Goal: Task Accomplishment & Management: Complete application form

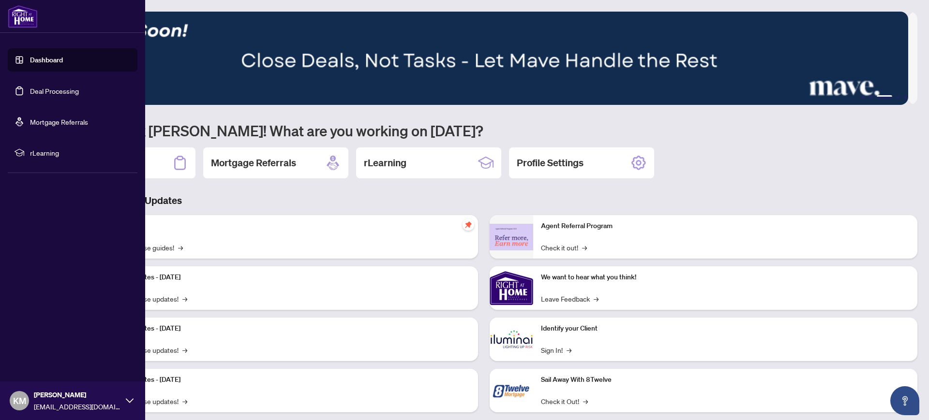
click at [45, 90] on link "Deal Processing" at bounding box center [54, 91] width 49 height 9
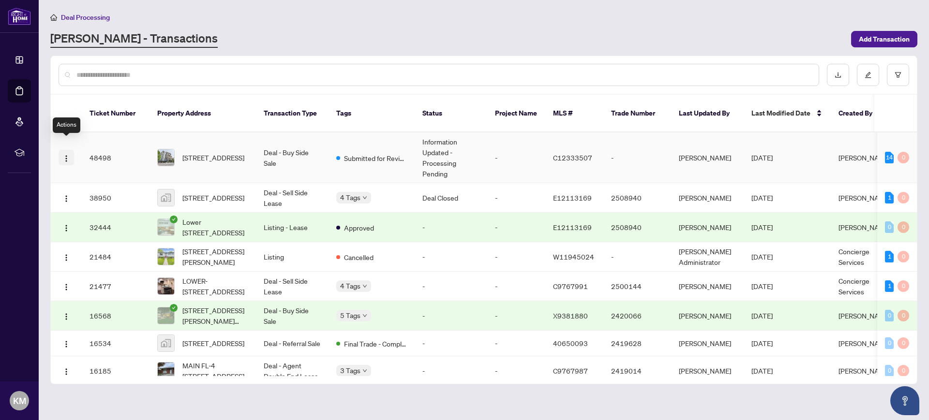
click at [66, 155] on img "button" at bounding box center [66, 159] width 8 height 8
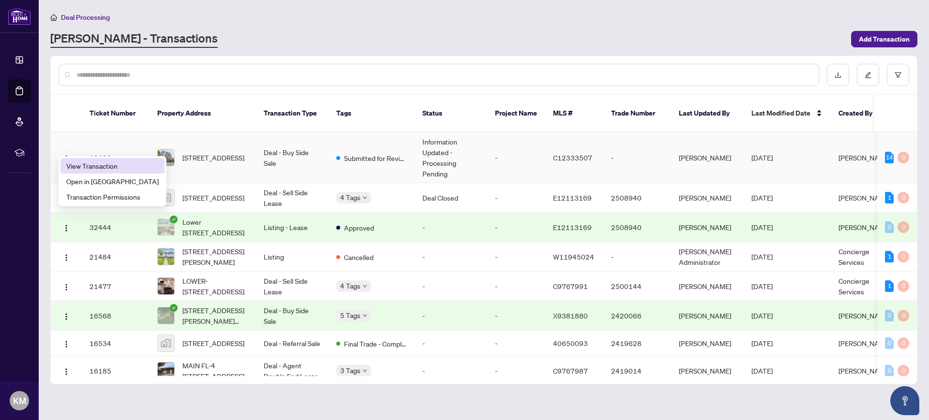
click at [95, 166] on span "View Transaction" at bounding box center [112, 166] width 92 height 11
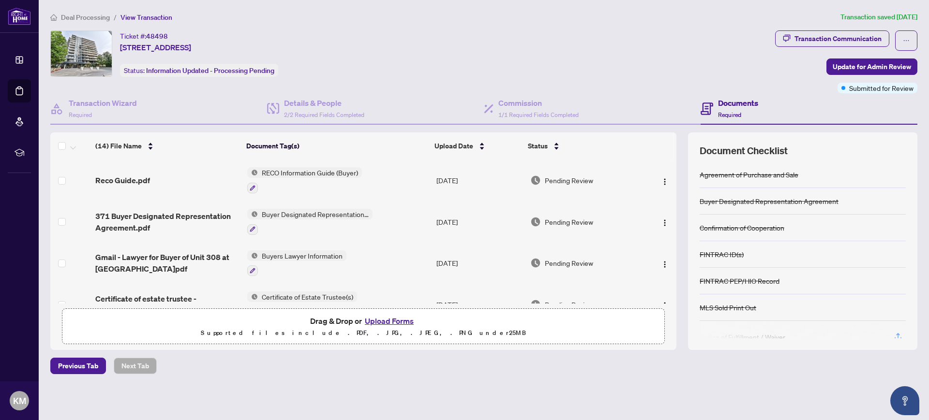
click at [394, 320] on button "Upload Forms" at bounding box center [389, 321] width 55 height 13
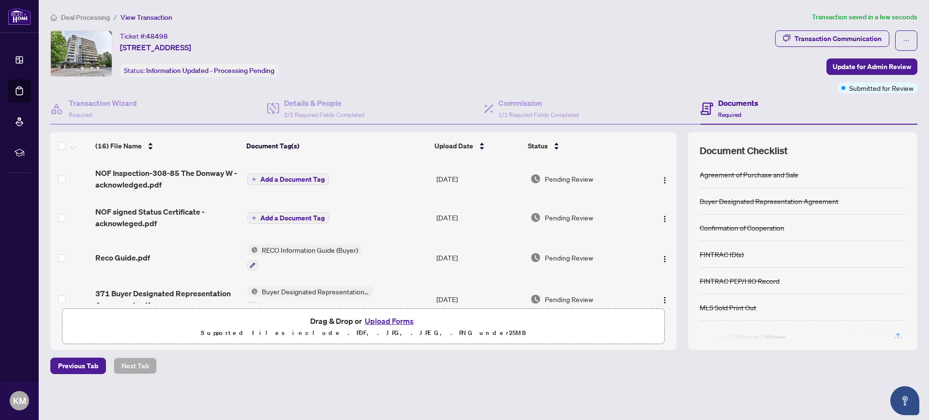
click at [267, 178] on span "Add a Document Tag" at bounding box center [292, 179] width 64 height 7
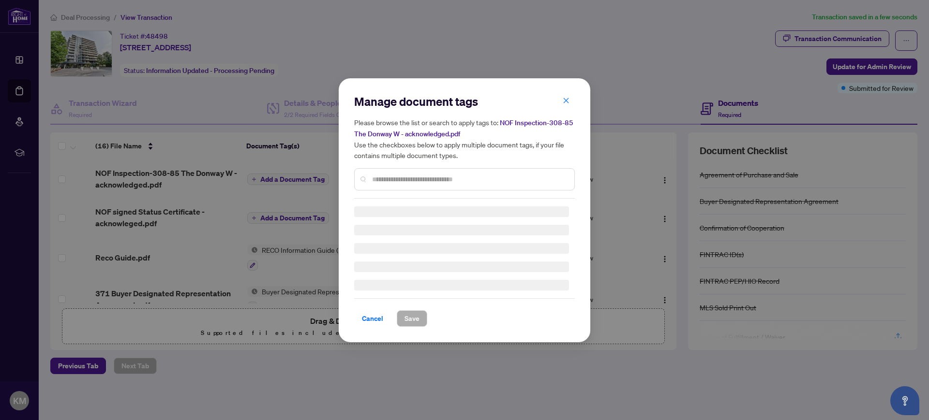
click at [366, 175] on div "Manage document tags Please browse the list or search to apply tags to: NOF Ins…" at bounding box center [464, 146] width 221 height 105
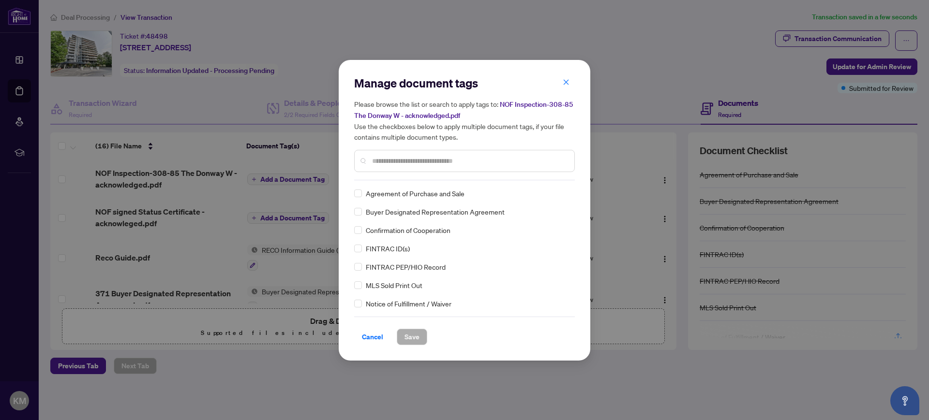
click at [362, 303] on div "Notice of Fulfillment / Waiver" at bounding box center [461, 303] width 215 height 11
click at [410, 334] on span "Save" at bounding box center [411, 336] width 15 height 15
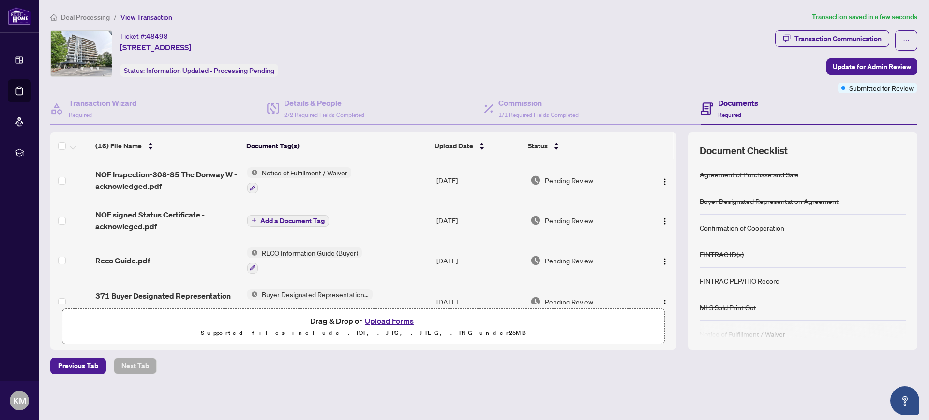
click at [295, 218] on span "Add a Document Tag" at bounding box center [292, 221] width 64 height 7
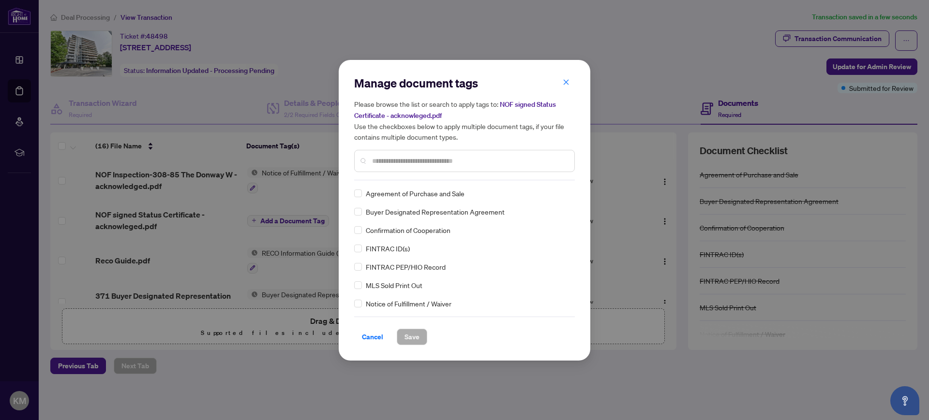
click at [385, 161] on input "text" at bounding box center [469, 161] width 194 height 11
type input "*"
click at [415, 337] on span "Save" at bounding box center [411, 336] width 15 height 15
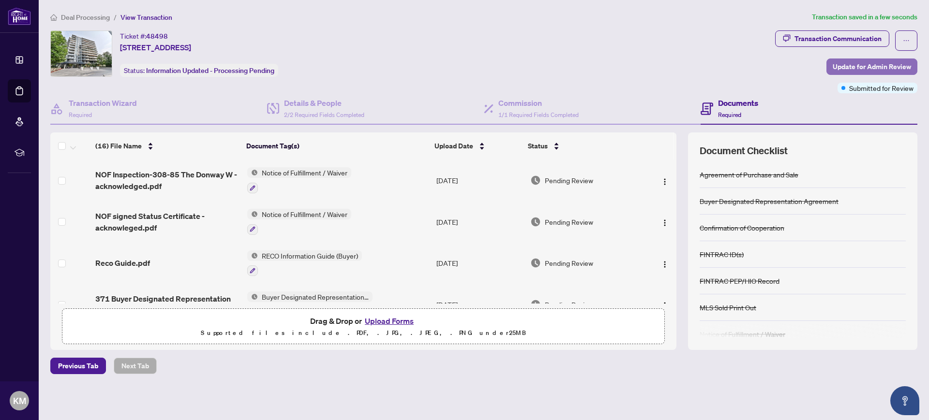
click at [862, 66] on span "Update for Admin Review" at bounding box center [872, 66] width 78 height 15
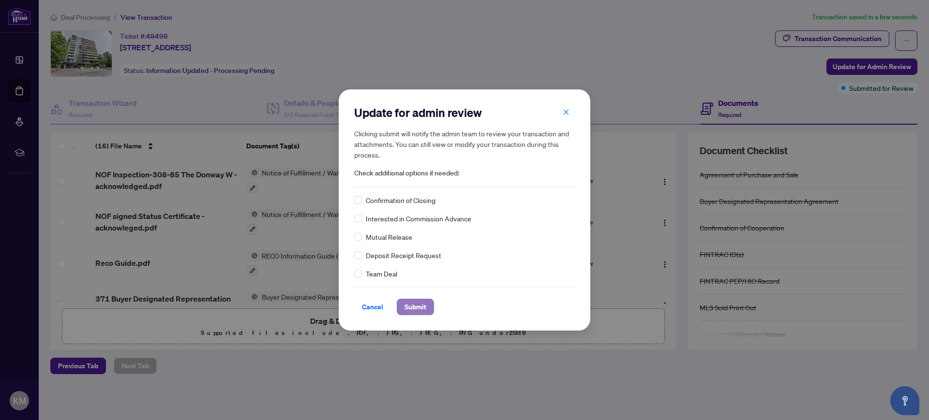
click at [412, 307] on span "Submit" at bounding box center [415, 306] width 22 height 15
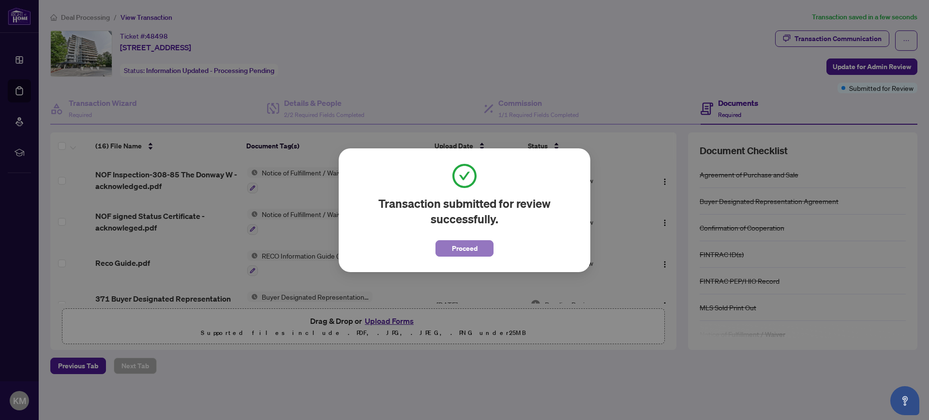
click at [461, 247] on span "Proceed" at bounding box center [465, 248] width 26 height 15
